Goal: Task Accomplishment & Management: Manage account settings

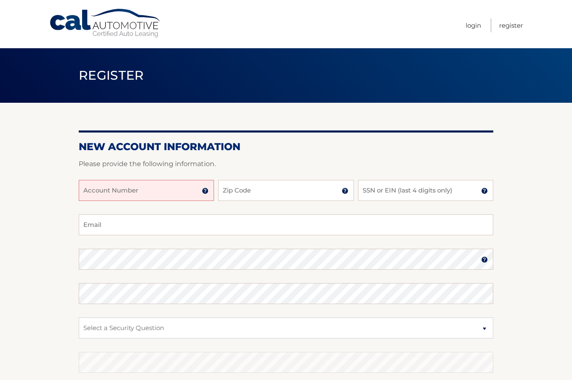
click at [162, 194] on input "Account Number" at bounding box center [146, 190] width 135 height 21
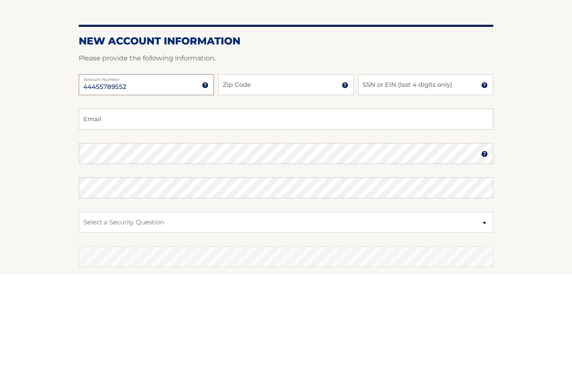
type input "44455789552"
click at [293, 180] on input "Zip Code" at bounding box center [285, 190] width 135 height 21
type input "33433"
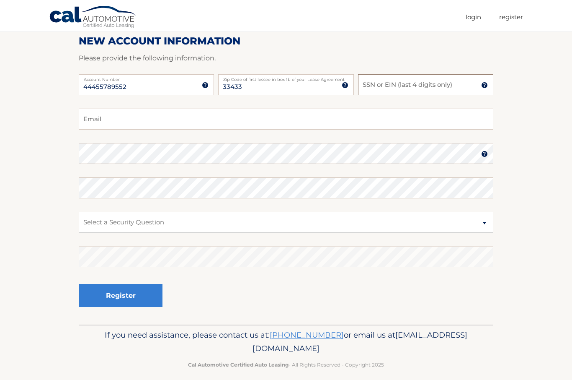
click at [457, 84] on input "SSN or EIN (last 4 digits only)" at bounding box center [425, 84] width 135 height 21
type input "5326"
click at [241, 124] on input "Email" at bounding box center [286, 119] width 415 height 21
type input "fishfanz@comcast.net"
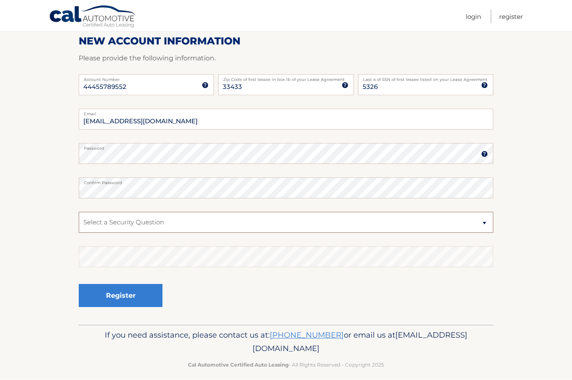
click at [487, 221] on select "Select a Security Question What was the name of your elementary school? What is…" at bounding box center [286, 222] width 415 height 21
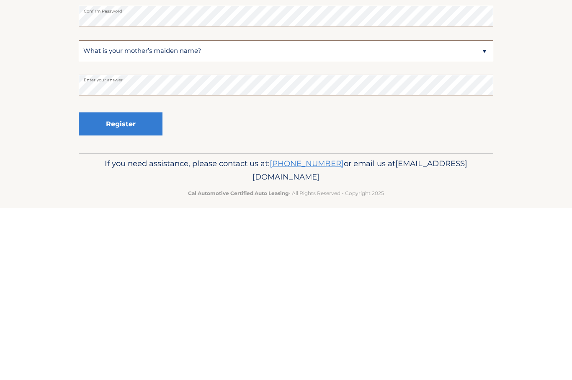
click at [485, 212] on select "Select a Security Question What was the name of your elementary school? What is…" at bounding box center [286, 222] width 415 height 21
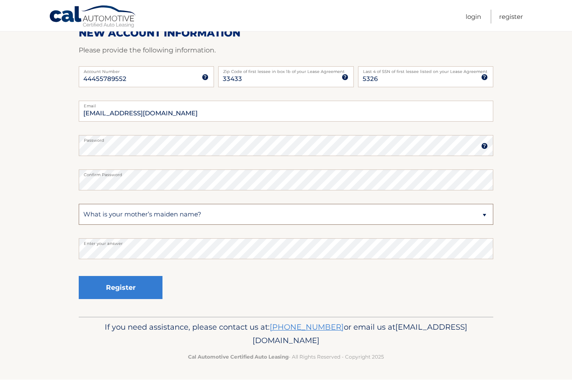
select select "4"
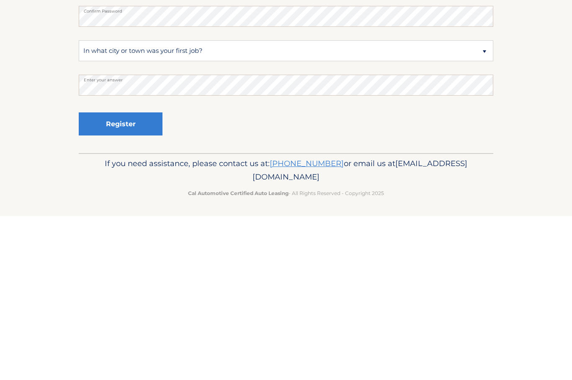
click at [140, 276] on button "Register" at bounding box center [121, 287] width 84 height 23
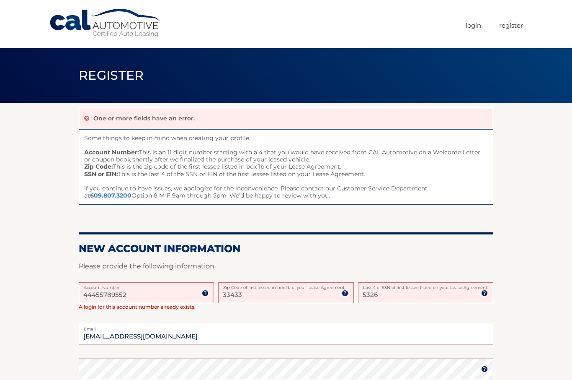
click at [479, 23] on link "Login" at bounding box center [474, 25] width 16 height 14
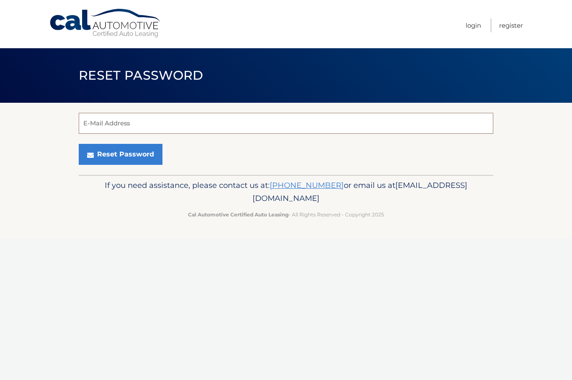
click at [240, 123] on input "E-Mail Address" at bounding box center [286, 123] width 415 height 21
type input "fishfanz@comcast.net"
click at [133, 155] on button "Reset Password" at bounding box center [121, 154] width 84 height 21
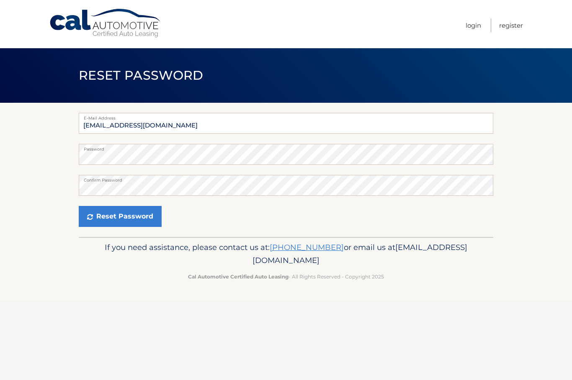
click at [150, 212] on button "Reset Password" at bounding box center [120, 216] width 83 height 21
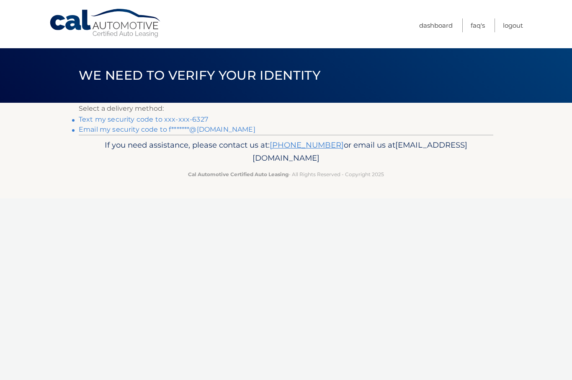
click at [207, 116] on li "Text my security code to xxx-xxx-6327" at bounding box center [286, 119] width 415 height 10
click at [123, 120] on link "Text my security code to xxx-xxx-6327" at bounding box center [144, 119] width 130 height 8
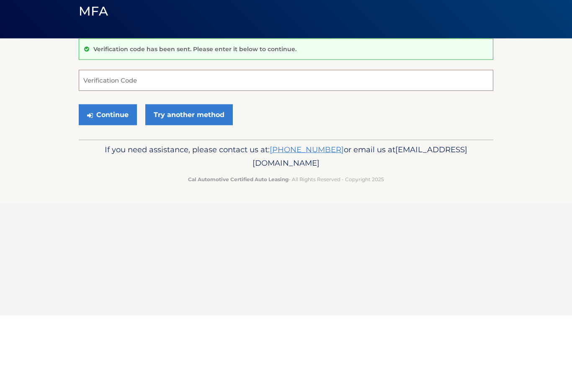
click at [412, 134] on input "Verification Code" at bounding box center [286, 144] width 415 height 21
type input "340279"
click at [113, 168] on button "Continue" at bounding box center [108, 178] width 58 height 21
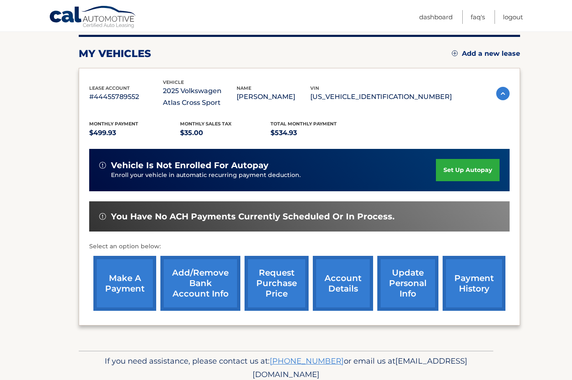
scroll to position [109, 0]
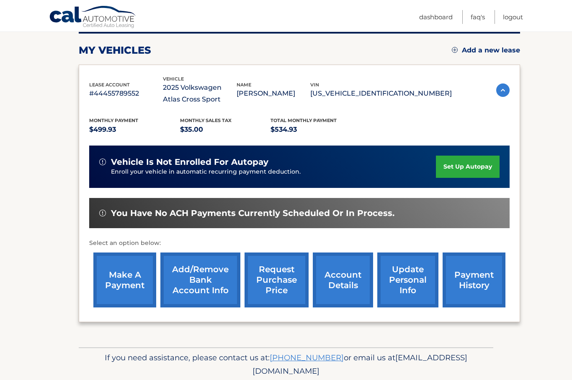
click at [475, 279] on link "payment history" at bounding box center [474, 279] width 63 height 55
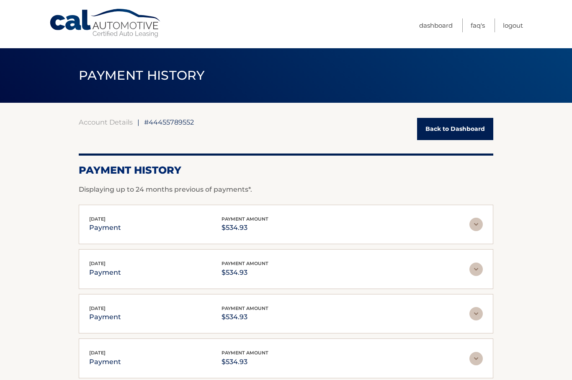
click at [458, 131] on link "Back to Dashboard" at bounding box center [455, 129] width 76 height 22
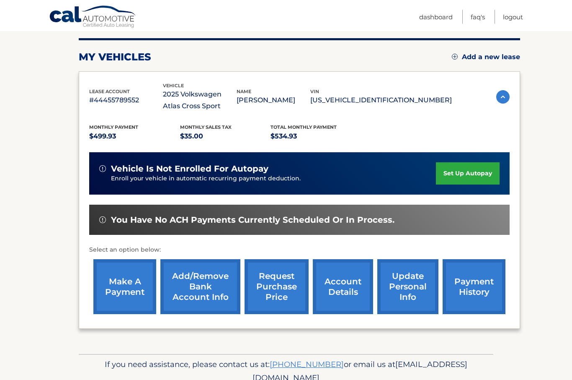
scroll to position [105, 0]
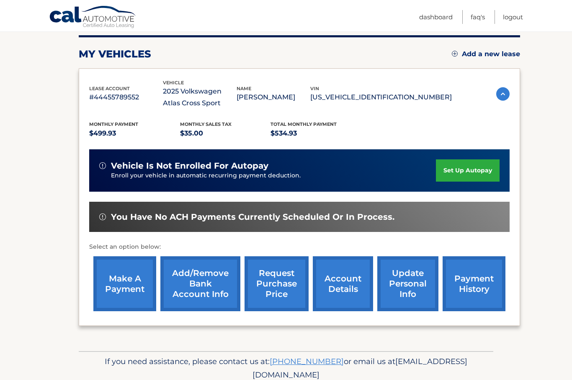
click at [144, 283] on link "make a payment" at bounding box center [124, 283] width 63 height 55
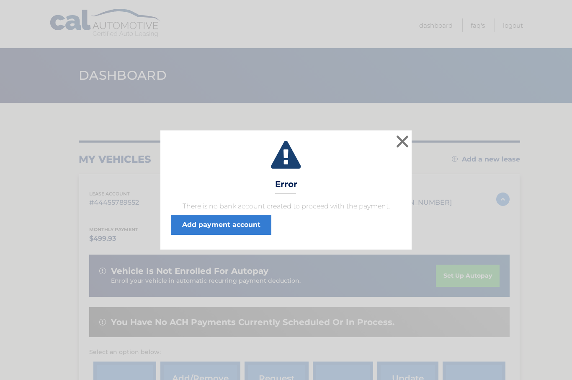
click at [402, 143] on button "×" at bounding box center [402, 141] width 17 height 17
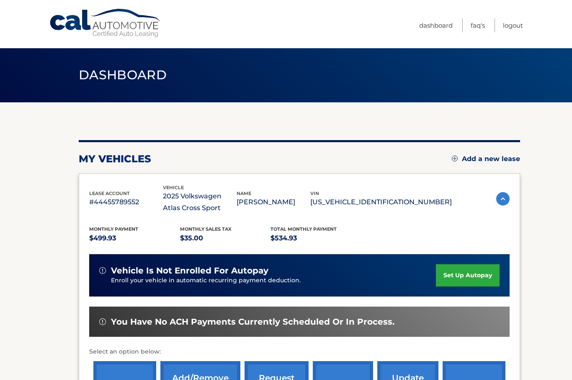
scroll to position [3, 0]
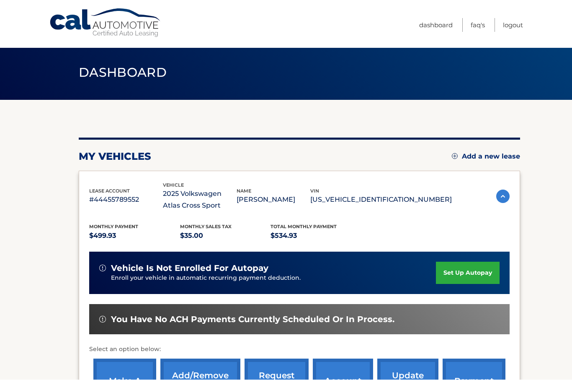
click at [233, 148] on div "You are registered for this site, but you haven't enrolled in online payments. …" at bounding box center [300, 283] width 442 height 290
click at [420, 158] on div "my vehicles Add a new lease" at bounding box center [300, 156] width 442 height 13
click at [119, 3] on div "Menu Dashboard FAQ's Logout" at bounding box center [286, 24] width 474 height 48
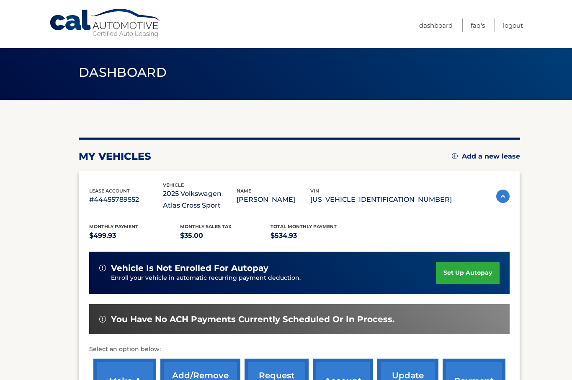
scroll to position [1, 0]
